Goal: Task Accomplishment & Management: Complete application form

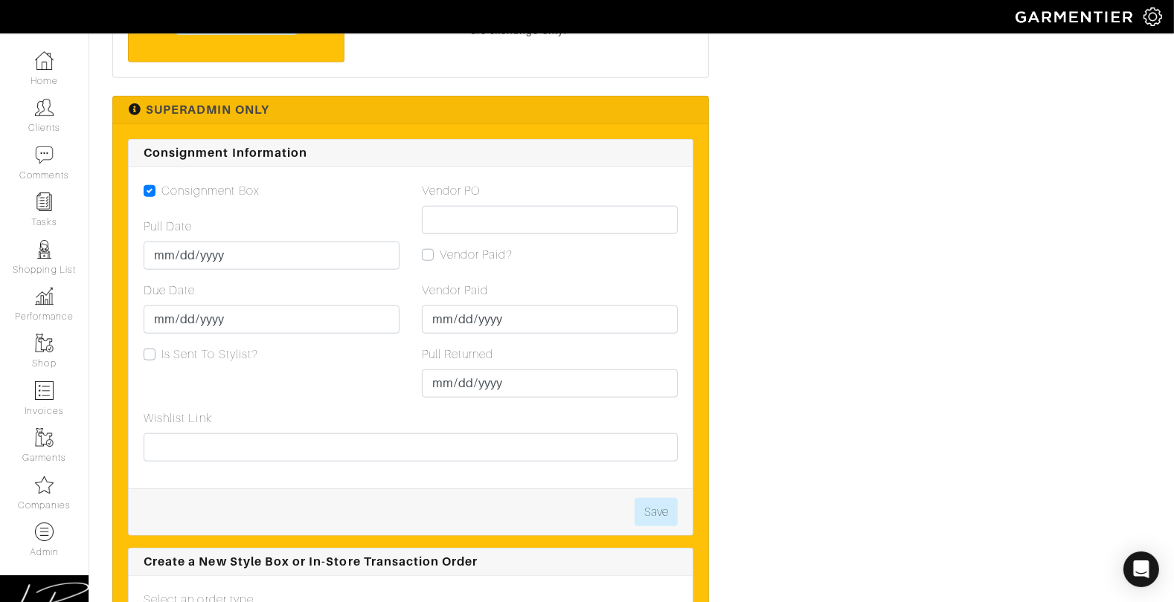
scroll to position [1734, 0]
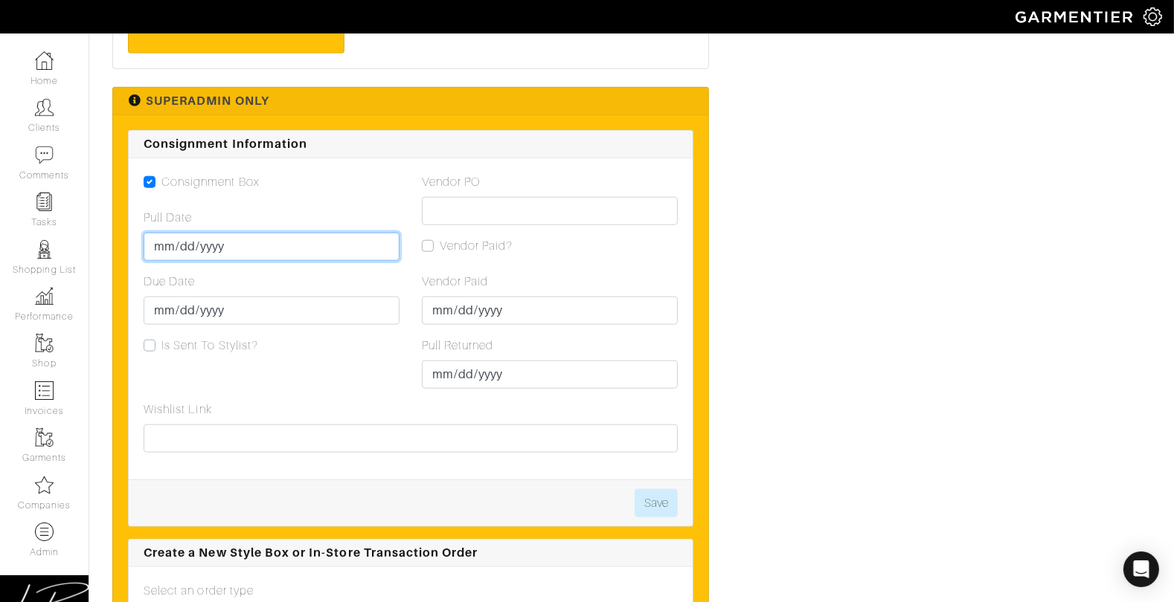
click at [157, 245] on input "Pull Date" at bounding box center [272, 247] width 256 height 28
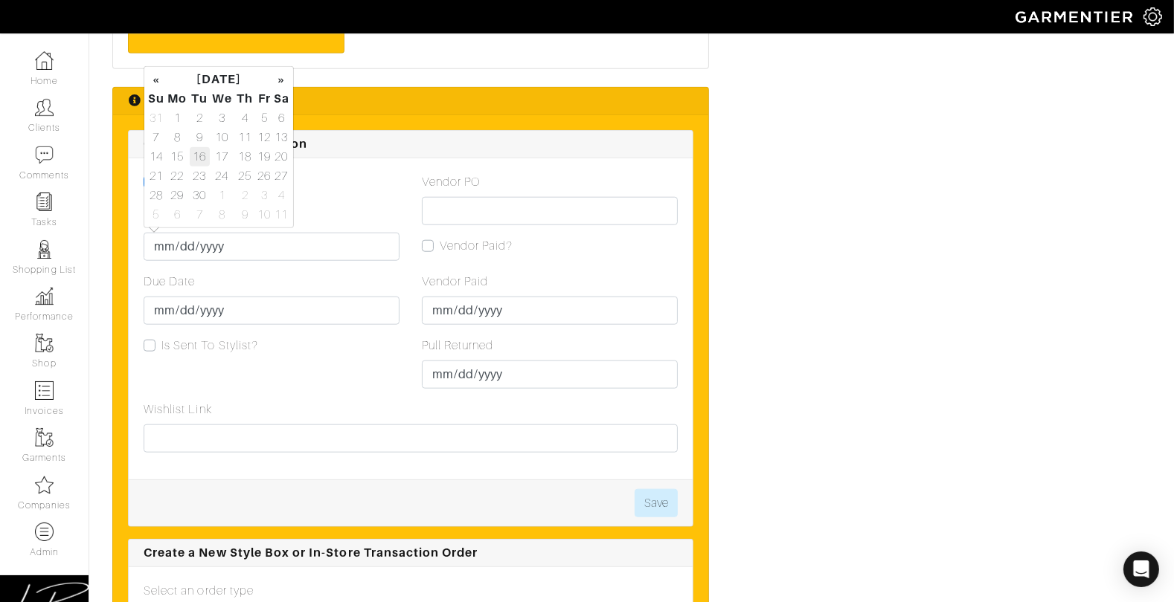
click at [194, 157] on td "16" at bounding box center [200, 156] width 20 height 19
type input "[DATE]"
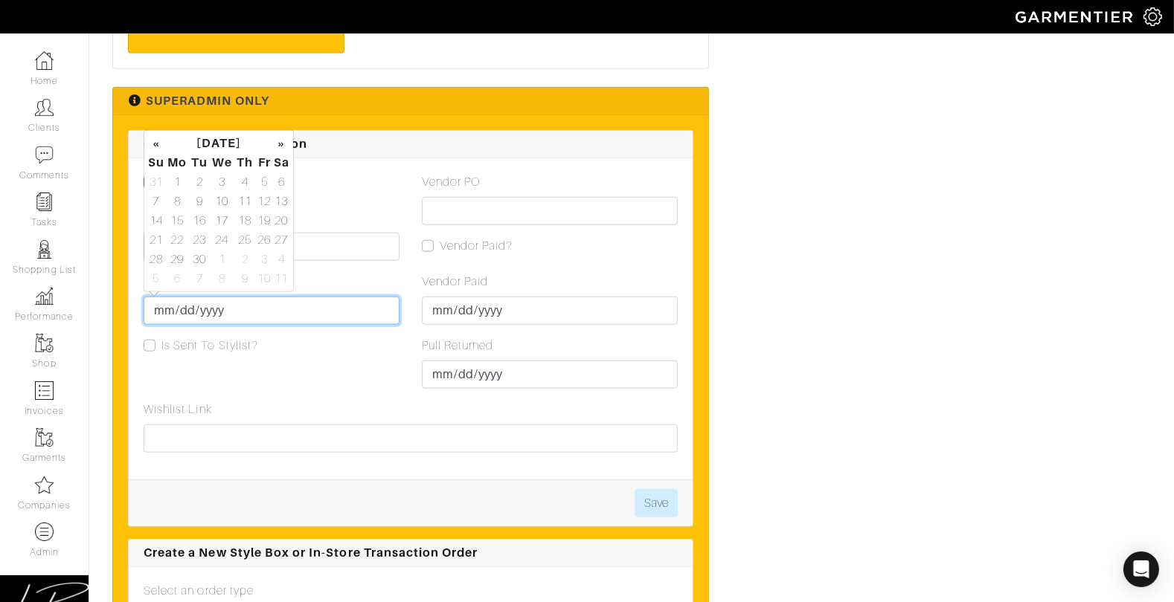
click at [164, 306] on input "Due Date" at bounding box center [272, 311] width 256 height 28
click at [263, 219] on td "19" at bounding box center [263, 220] width 17 height 19
type input "2025-09-19"
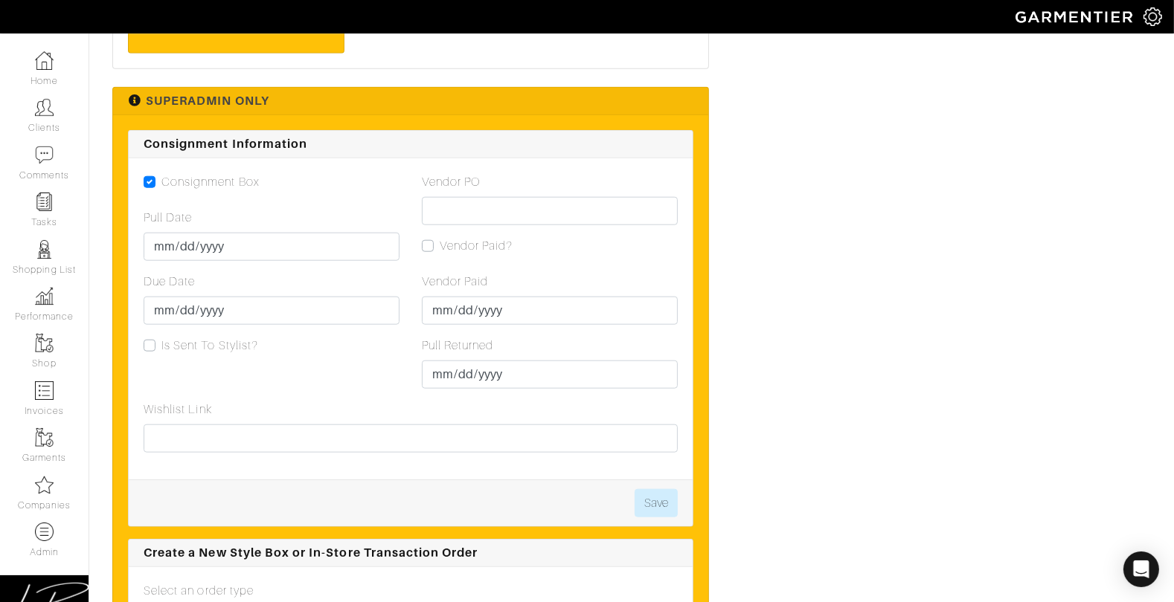
click at [373, 275] on div "Due Date 2025-09-19" at bounding box center [272, 299] width 256 height 52
click at [674, 489] on button "Save" at bounding box center [655, 503] width 43 height 28
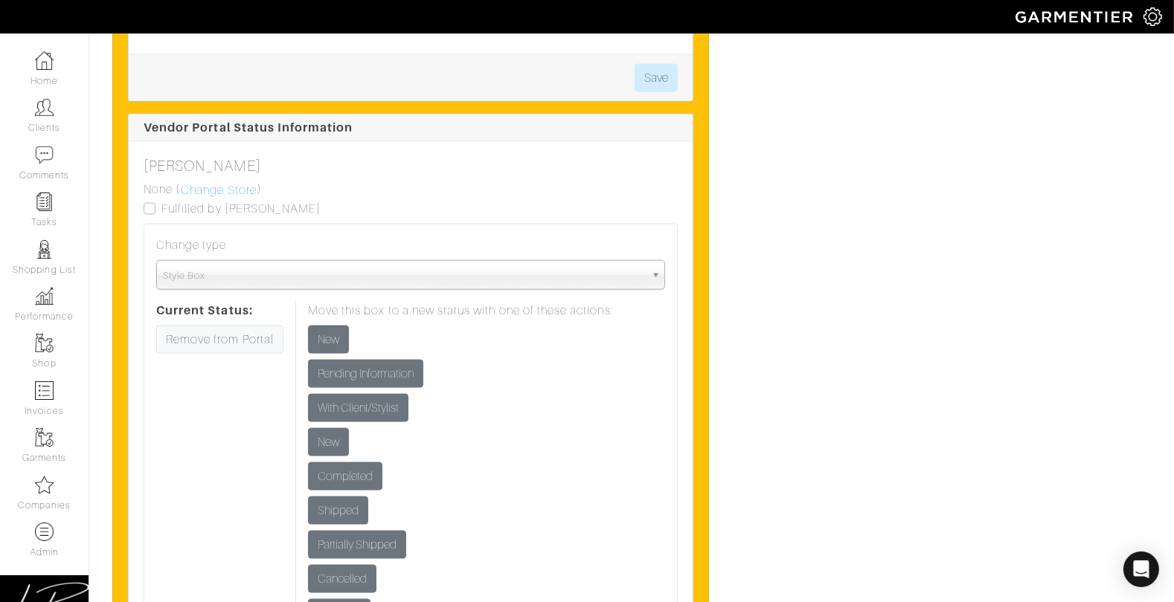
scroll to position [2401, 0]
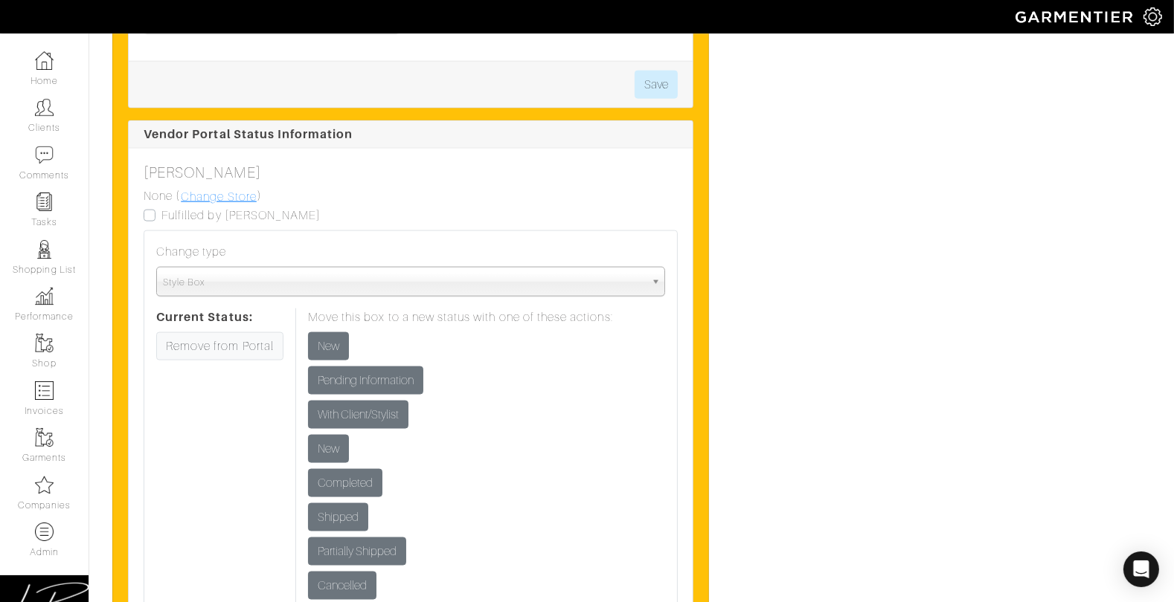
click at [207, 196] on link "Change Store" at bounding box center [218, 196] width 77 height 19
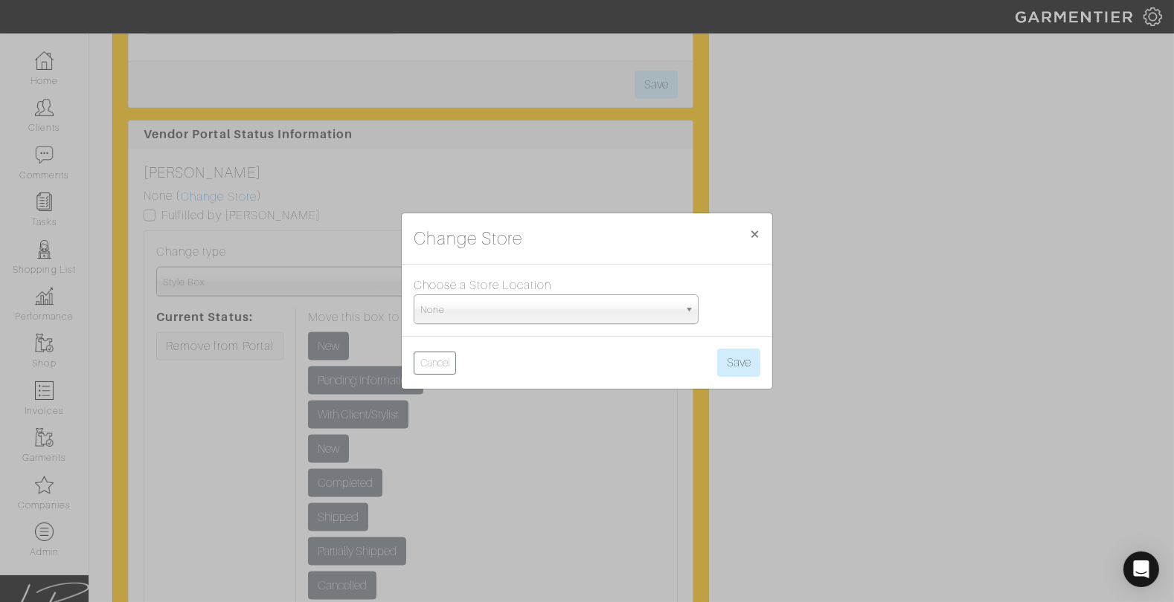
click at [495, 308] on span "None" at bounding box center [549, 310] width 258 height 30
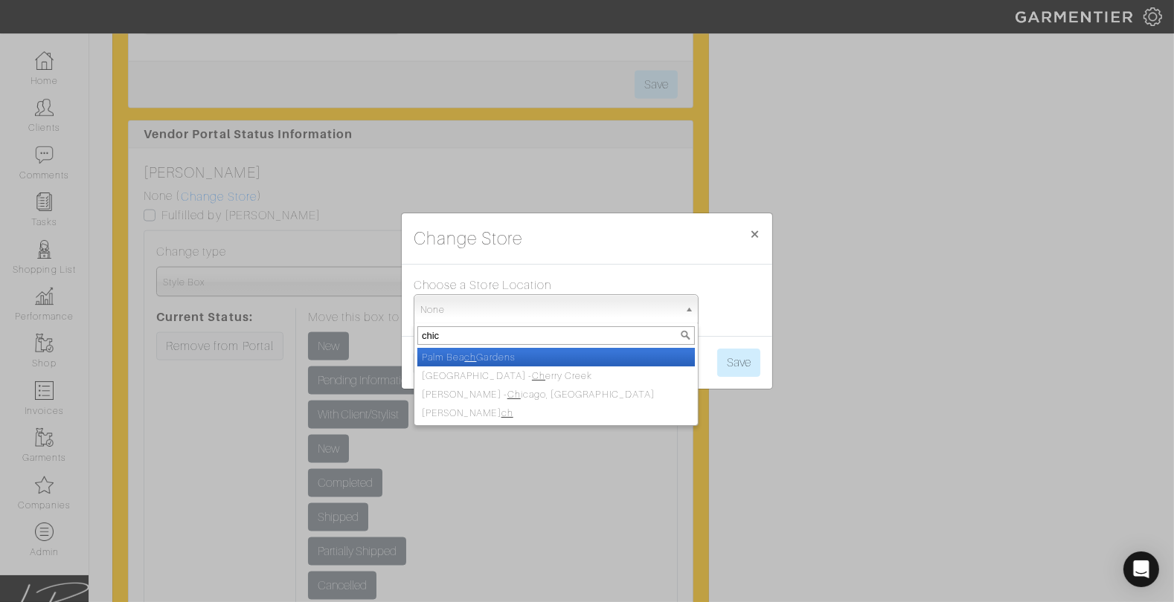
type input "chica"
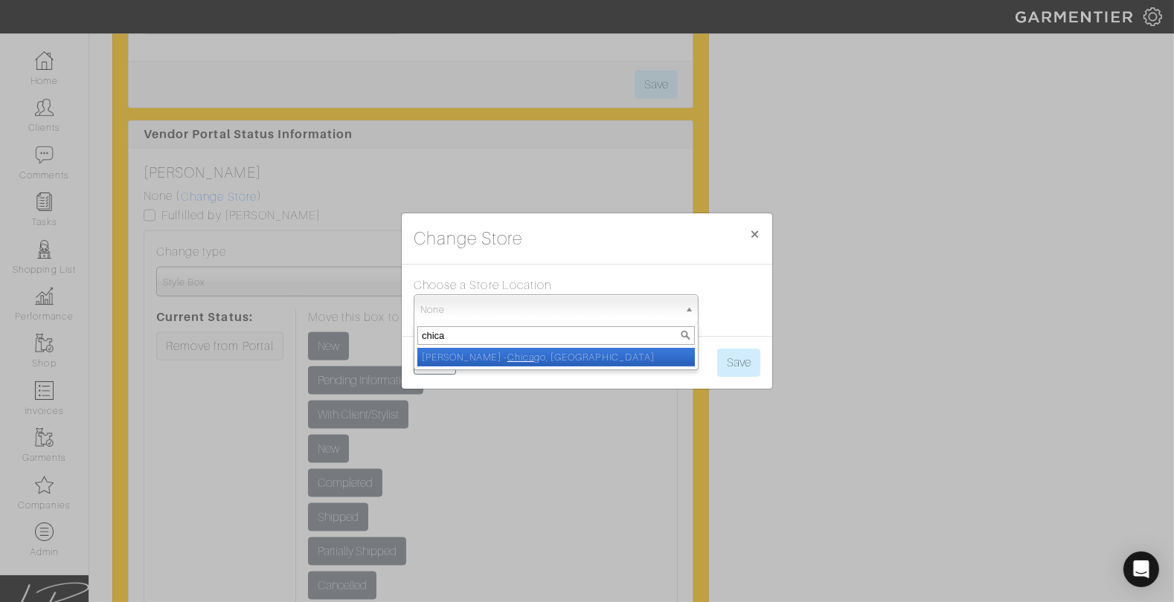
select select "5"
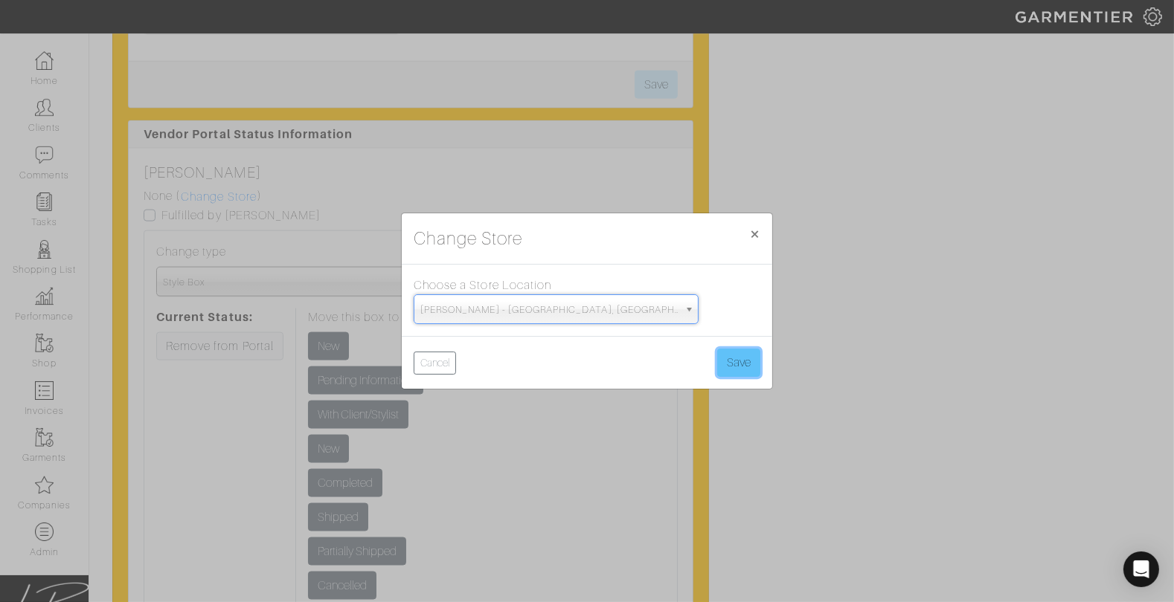
click at [725, 353] on button "Save" at bounding box center [738, 363] width 43 height 28
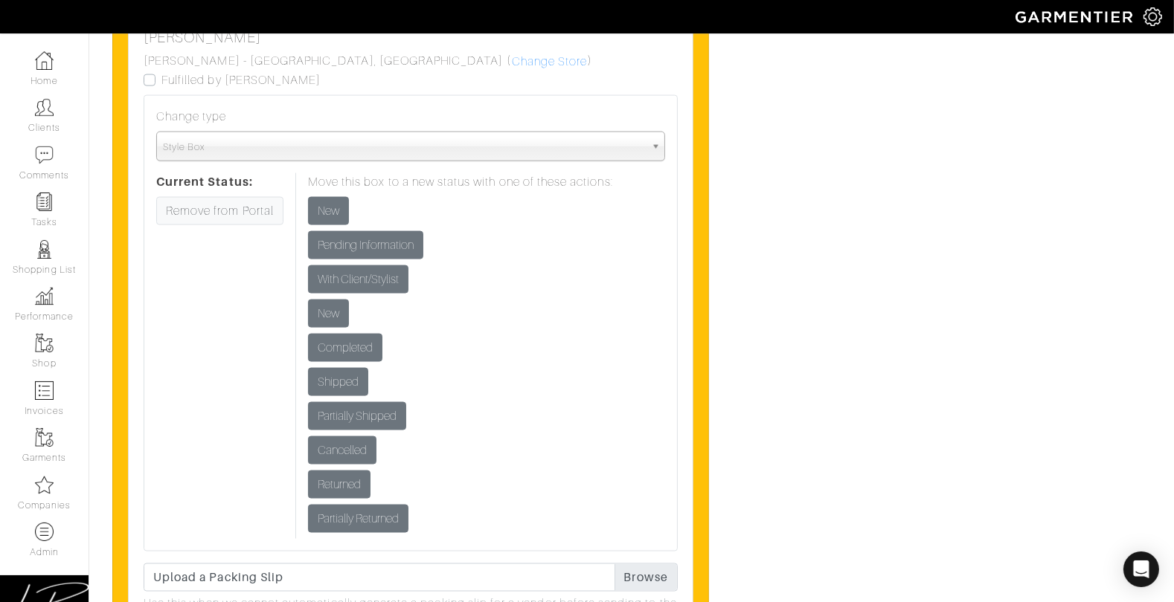
scroll to position [2465, 0]
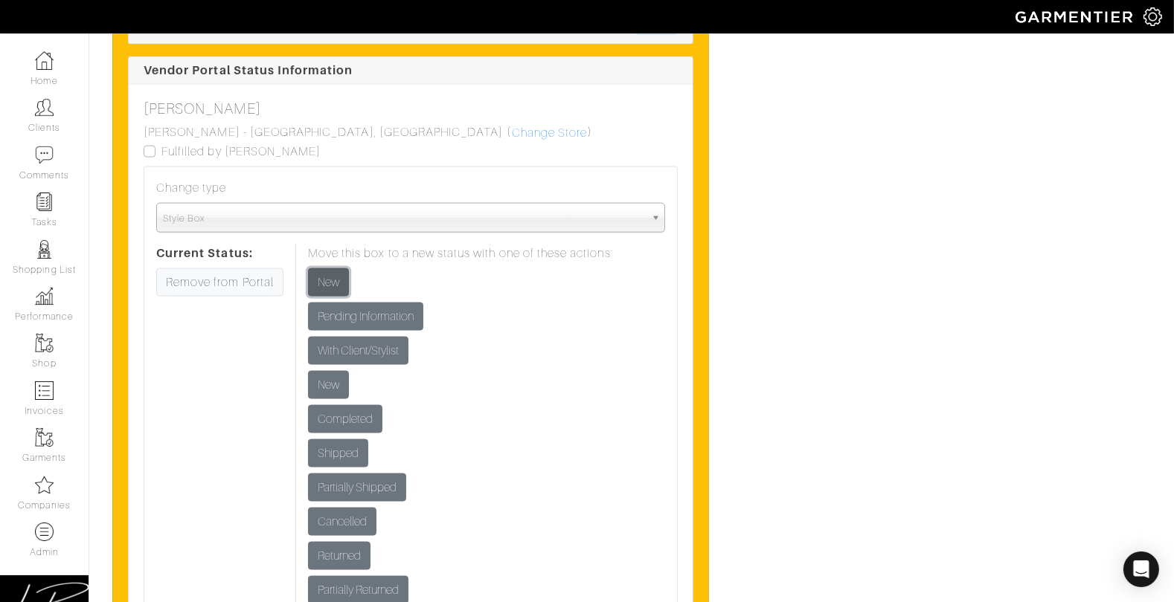
click at [337, 280] on input "New" at bounding box center [328, 282] width 41 height 28
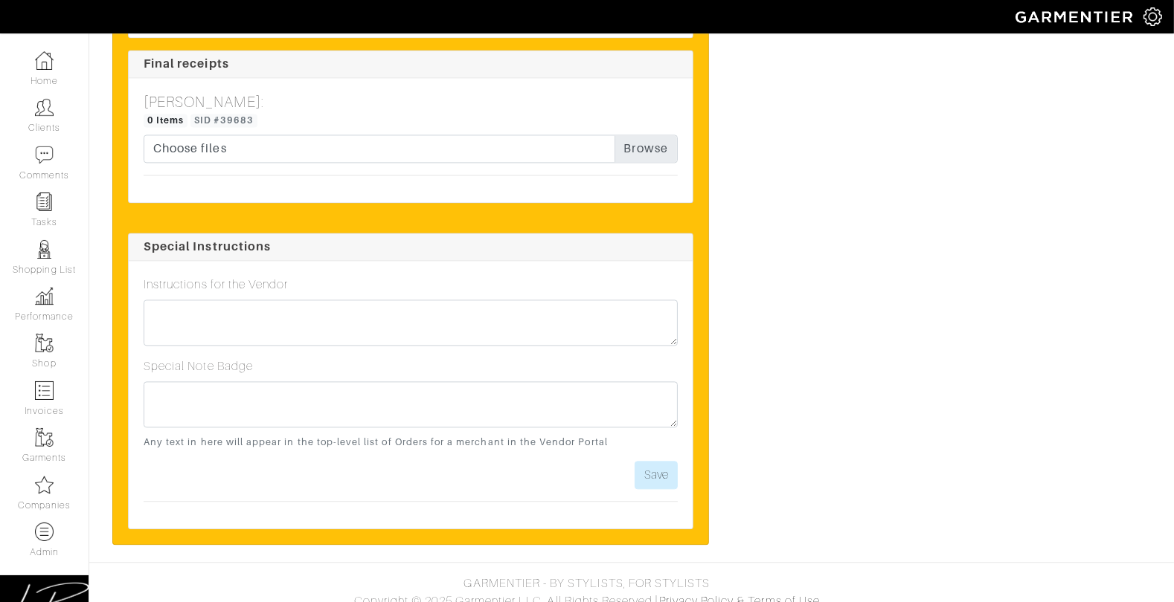
scroll to position [3668, 0]
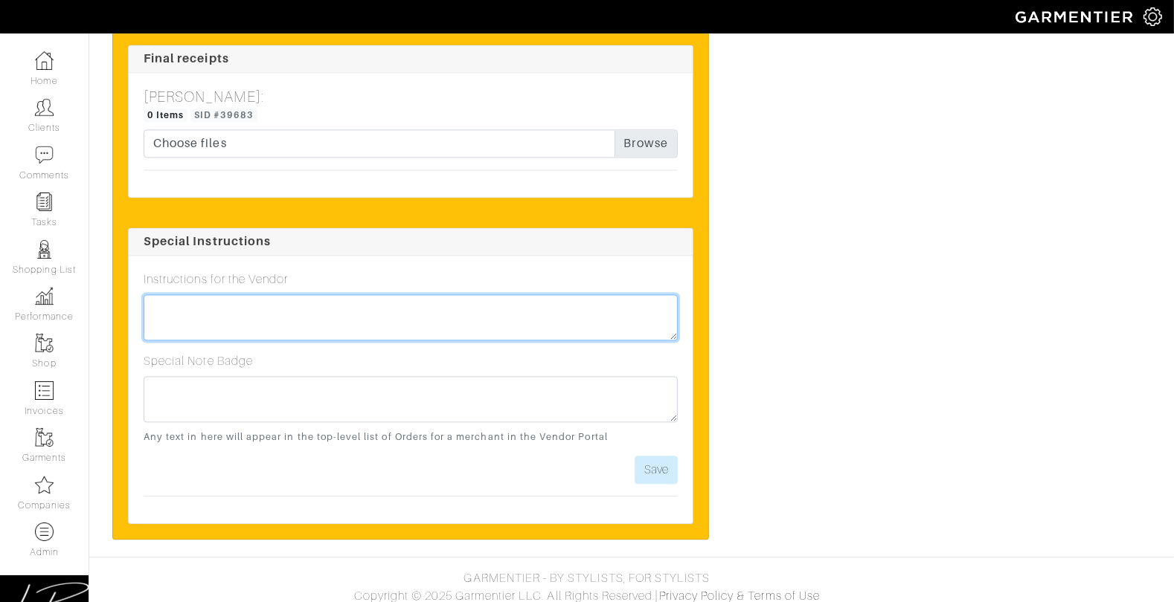
click at [332, 316] on textarea at bounding box center [411, 317] width 534 height 46
click at [436, 302] on textarea "*Ship for overnight delivery - arrival on Thurs 9/18 by 2pm if possible!*" at bounding box center [411, 317] width 534 height 46
type textarea "*Ship for overnight delivery - arrival on Thurs 9/18 by 12pm if possible!*"
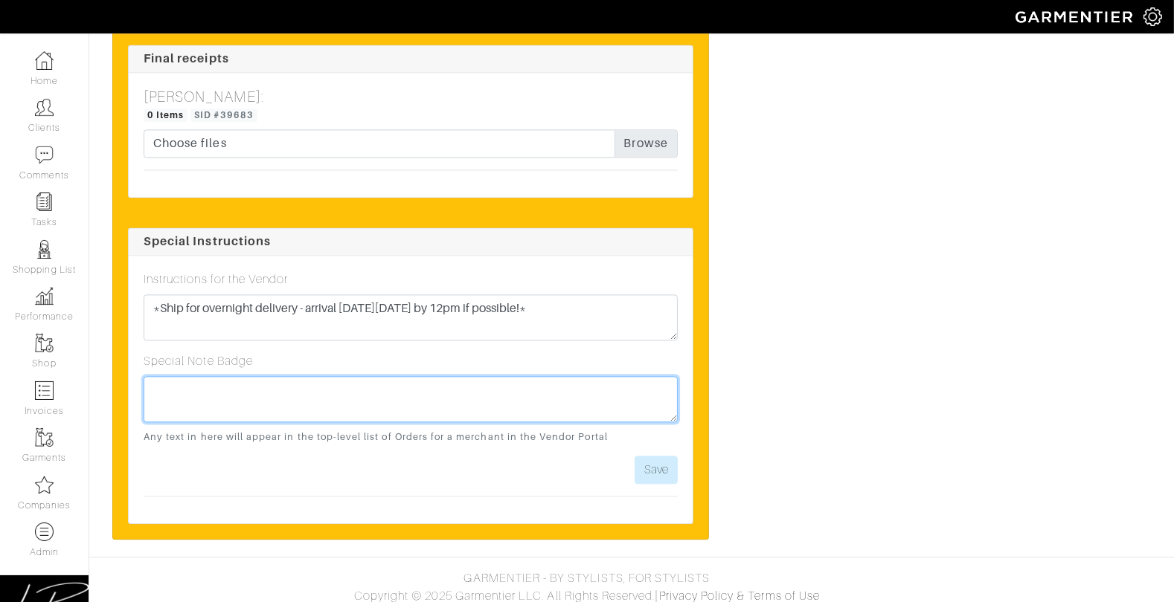
click at [450, 384] on textarea at bounding box center [411, 399] width 534 height 46
paste textarea "*Ship for overnight delivery - arrival on Thurs 9/18 by 12pm if possible!*"
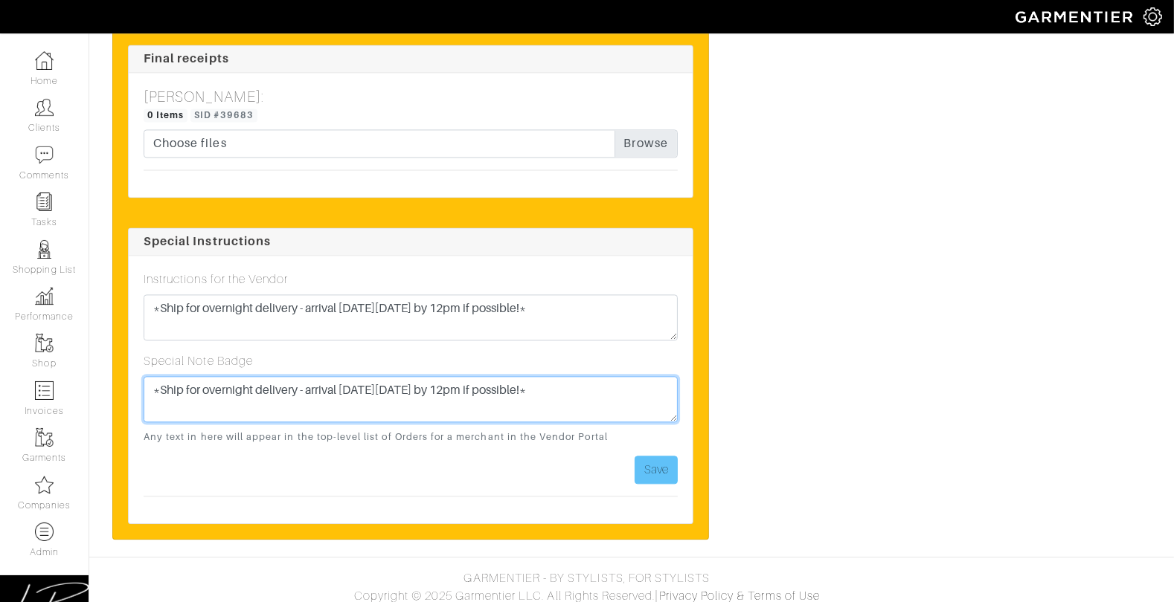
type textarea "*Ship for overnight delivery - arrival on Thurs 9/18 by 12pm if possible!*"
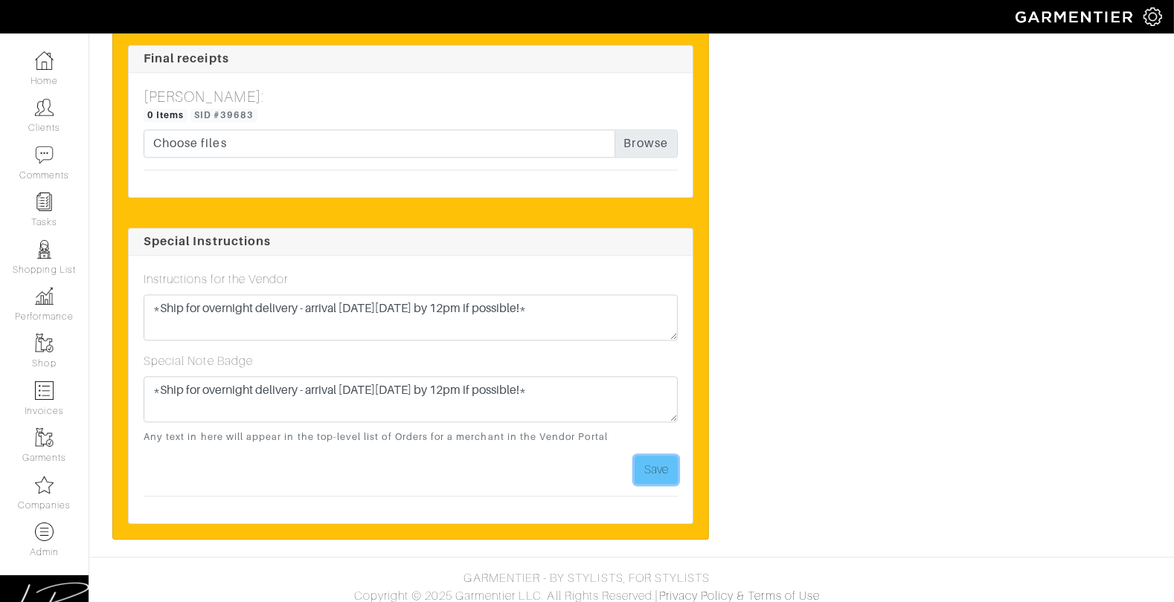
click at [675, 460] on button "Save" at bounding box center [655, 470] width 43 height 28
click at [659, 456] on button "Save" at bounding box center [655, 470] width 43 height 28
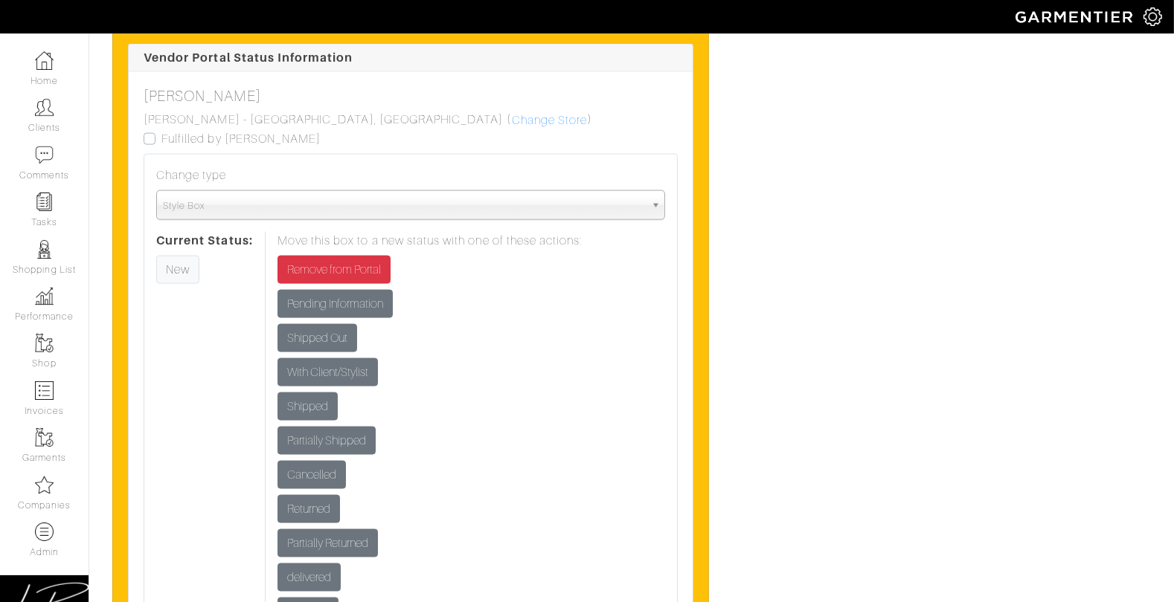
scroll to position [2478, 0]
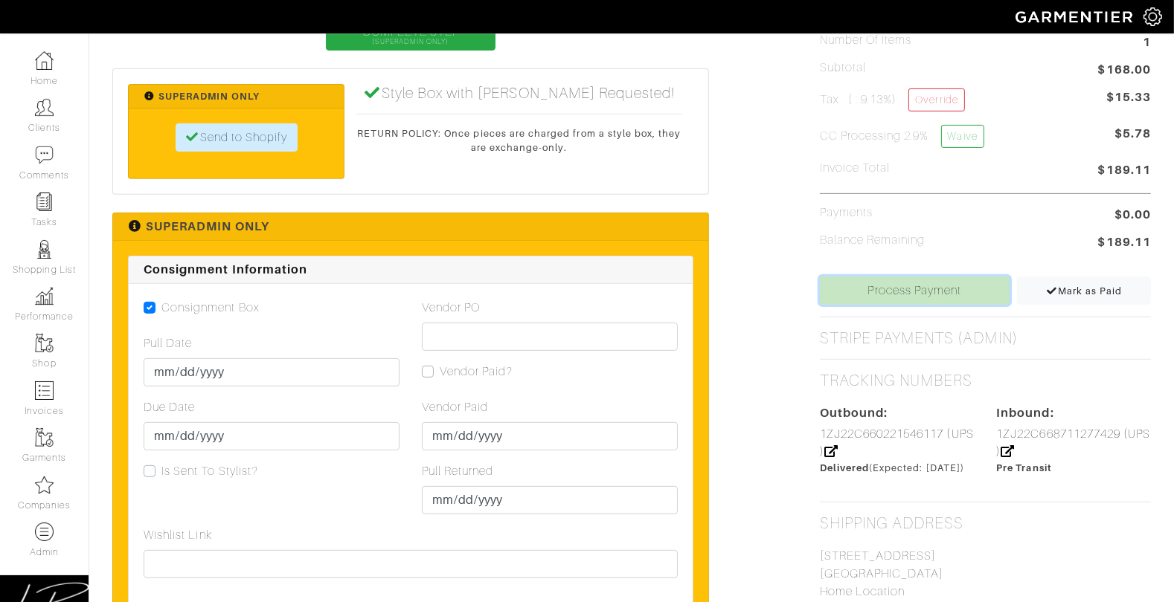
click at [854, 295] on link "Process Payment" at bounding box center [915, 291] width 190 height 28
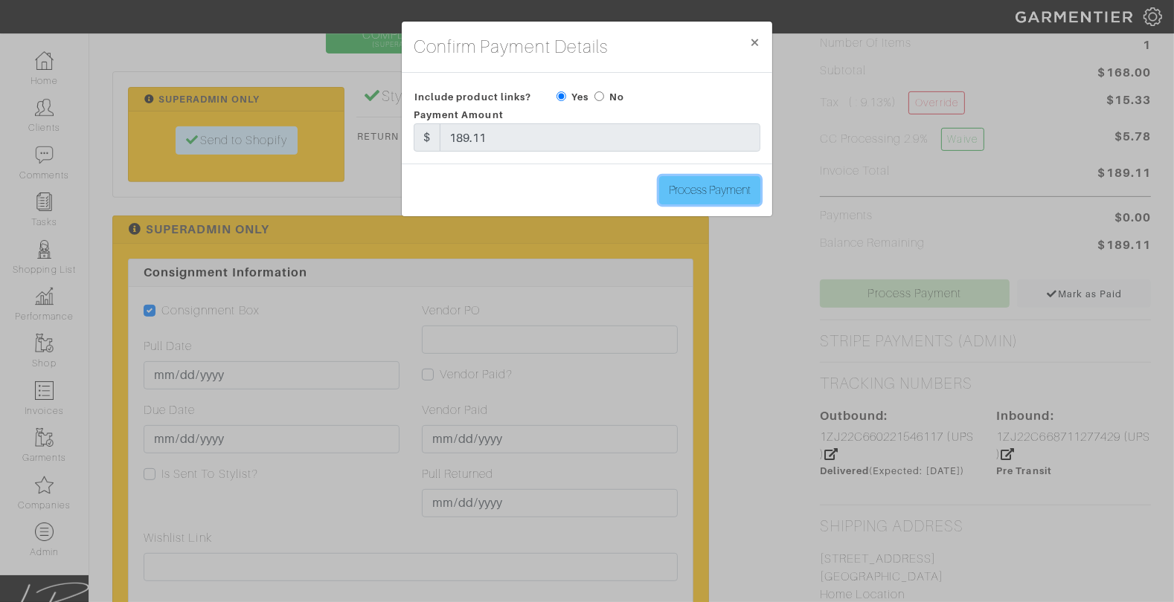
click at [691, 187] on input "Process Payment" at bounding box center [709, 190] width 101 height 28
type input "Process Payment"
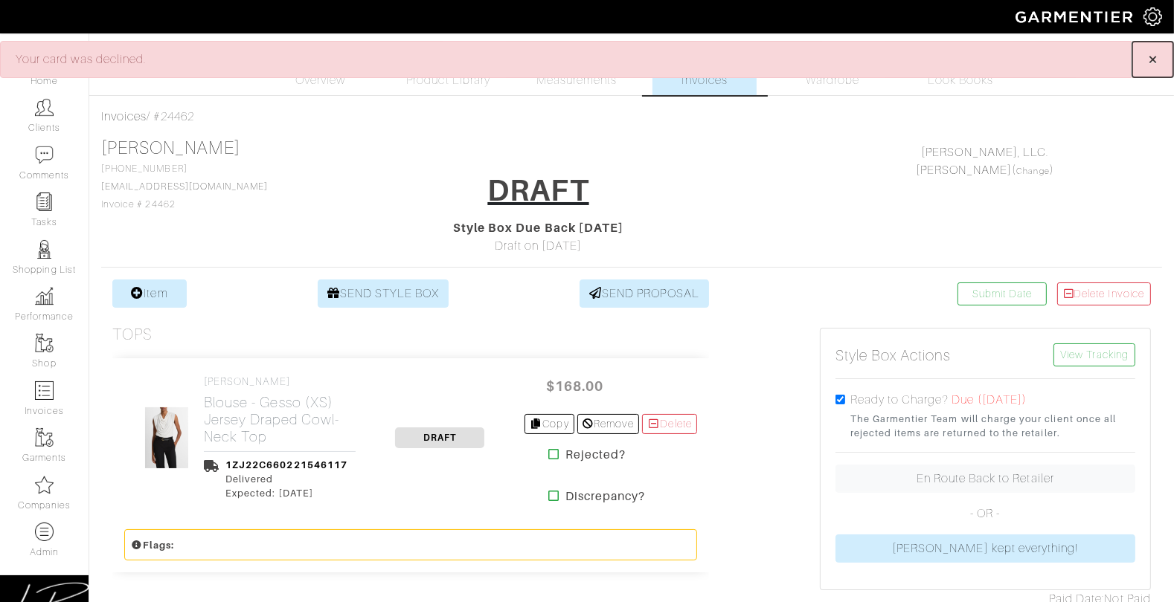
click at [1150, 57] on span "×" at bounding box center [1152, 59] width 11 height 20
